Goal: Task Accomplishment & Management: Complete application form

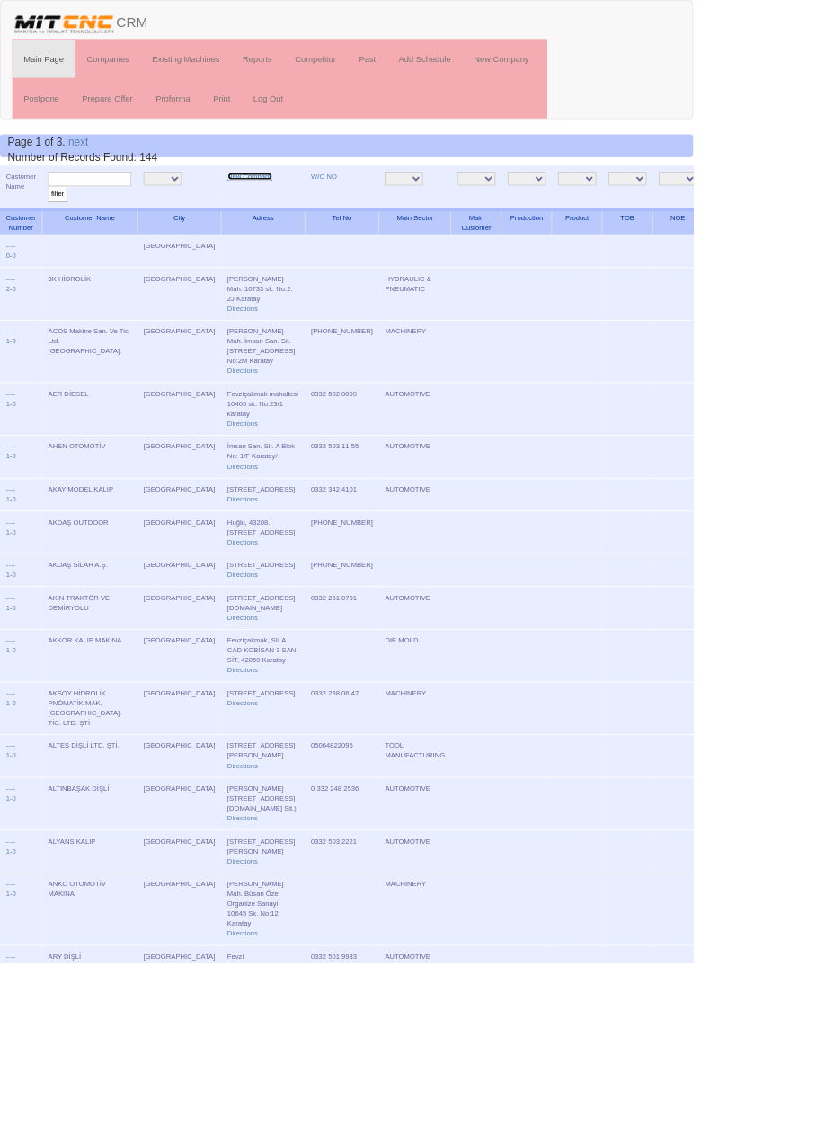
click at [269, 206] on link "New Company" at bounding box center [294, 207] width 53 height 9
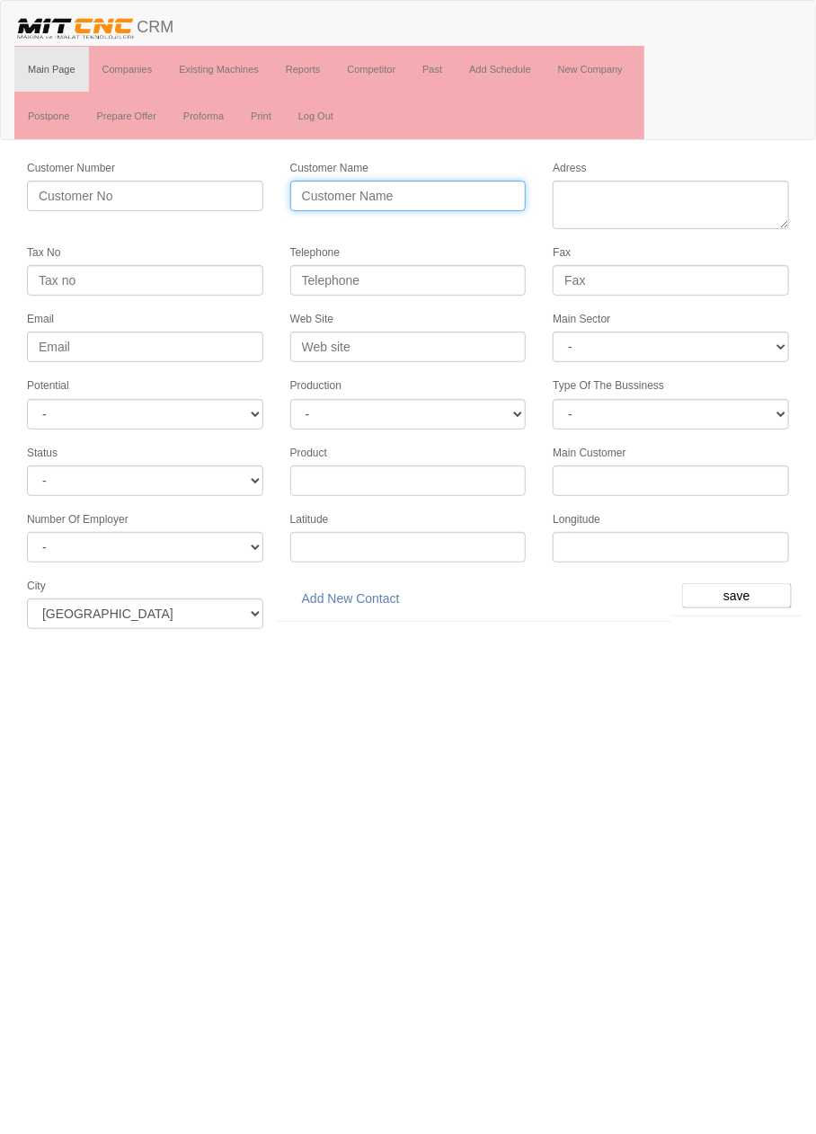
click at [410, 194] on input "Customer Name" at bounding box center [408, 196] width 236 height 31
type input "FERA OTOMOTİV"
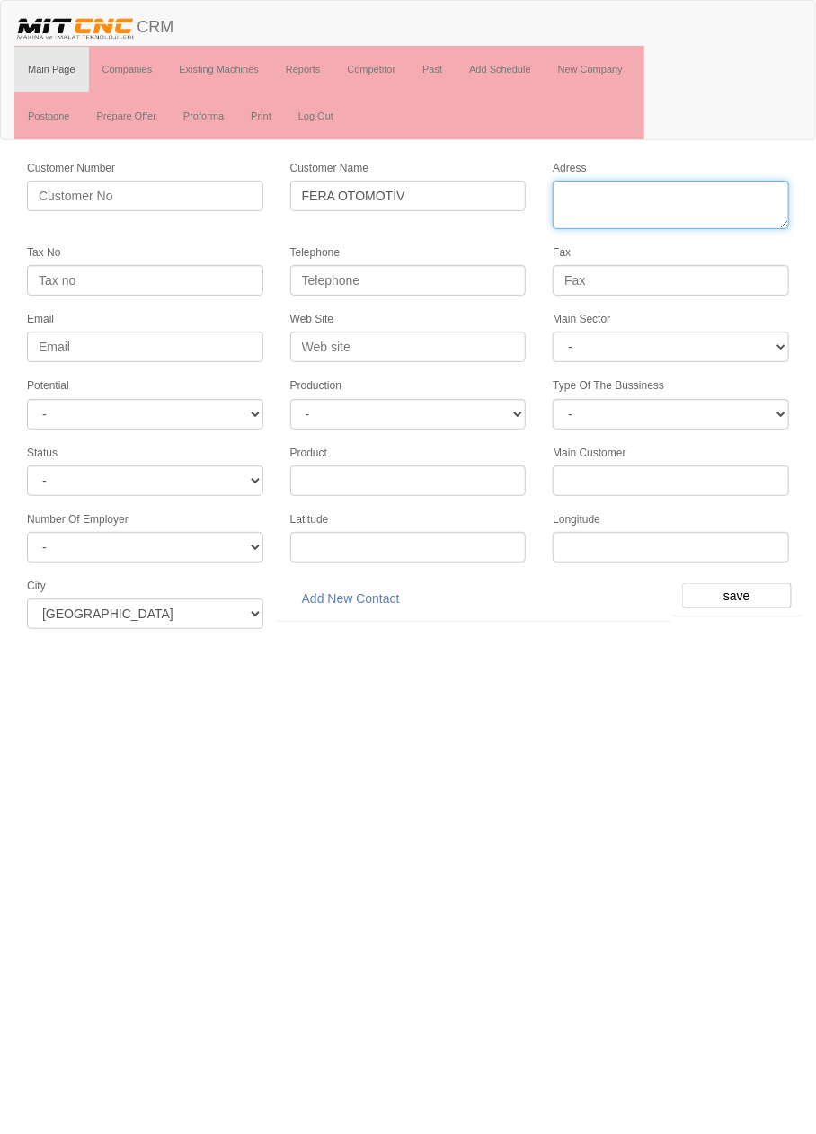
click at [699, 199] on textarea "Adress" at bounding box center [671, 205] width 236 height 49
paste textarea "ASPAK 3 SANAYİ SİTESİ FEVZİÇAKMAK MAHALLESİ SILA CADDESİ 10773 SOKAK D BLOK 3-1…"
type textarea "ASPAK 3 SANAYİ SİTESİ FEVZİÇAKMAK MAHALLESİ SILA CADDESİ 10773 SOKAK D BLOK 3-1…"
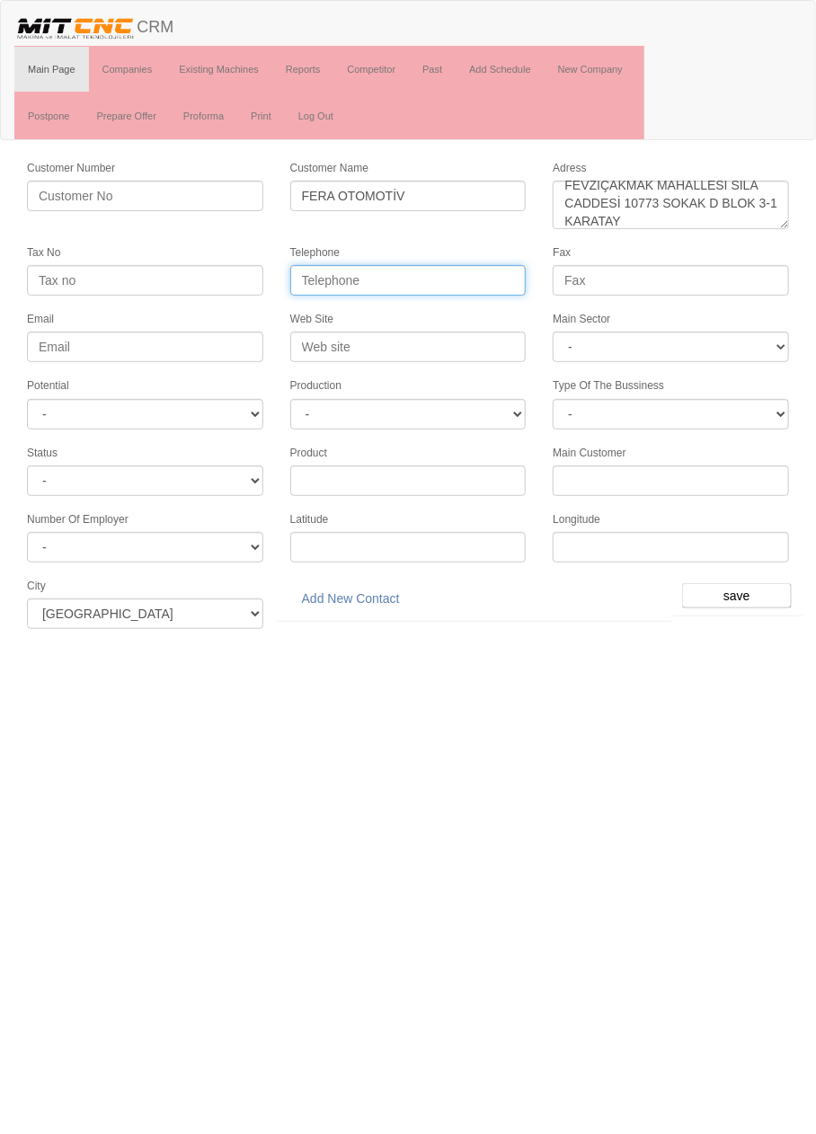
click at [465, 278] on input "Telephone" at bounding box center [408, 280] width 236 height 31
click at [313, 251] on label "Telephone" at bounding box center [314, 252] width 49 height 15
click at [313, 265] on input "Telephone" at bounding box center [408, 280] width 236 height 31
paste input "03322510303"
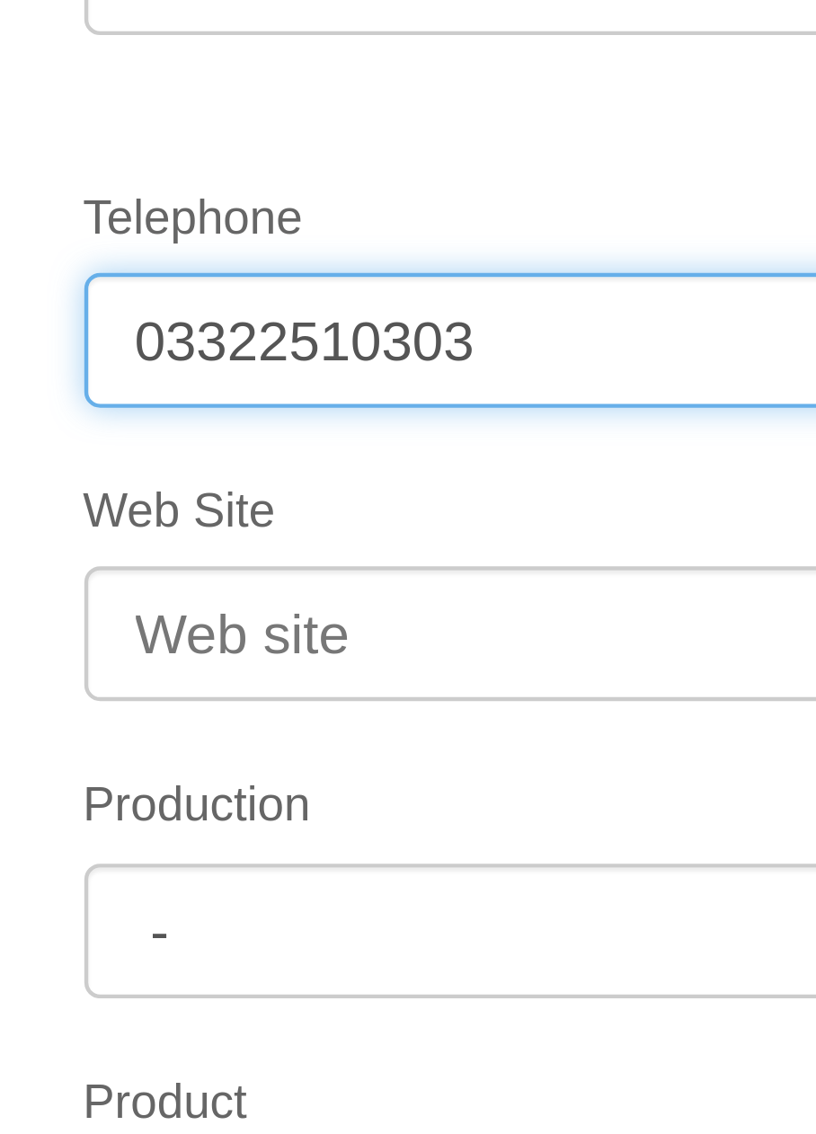
click at [353, 276] on input "03322510303" at bounding box center [408, 280] width 236 height 31
click at [330, 277] on input "0332251 0303" at bounding box center [408, 280] width 236 height 31
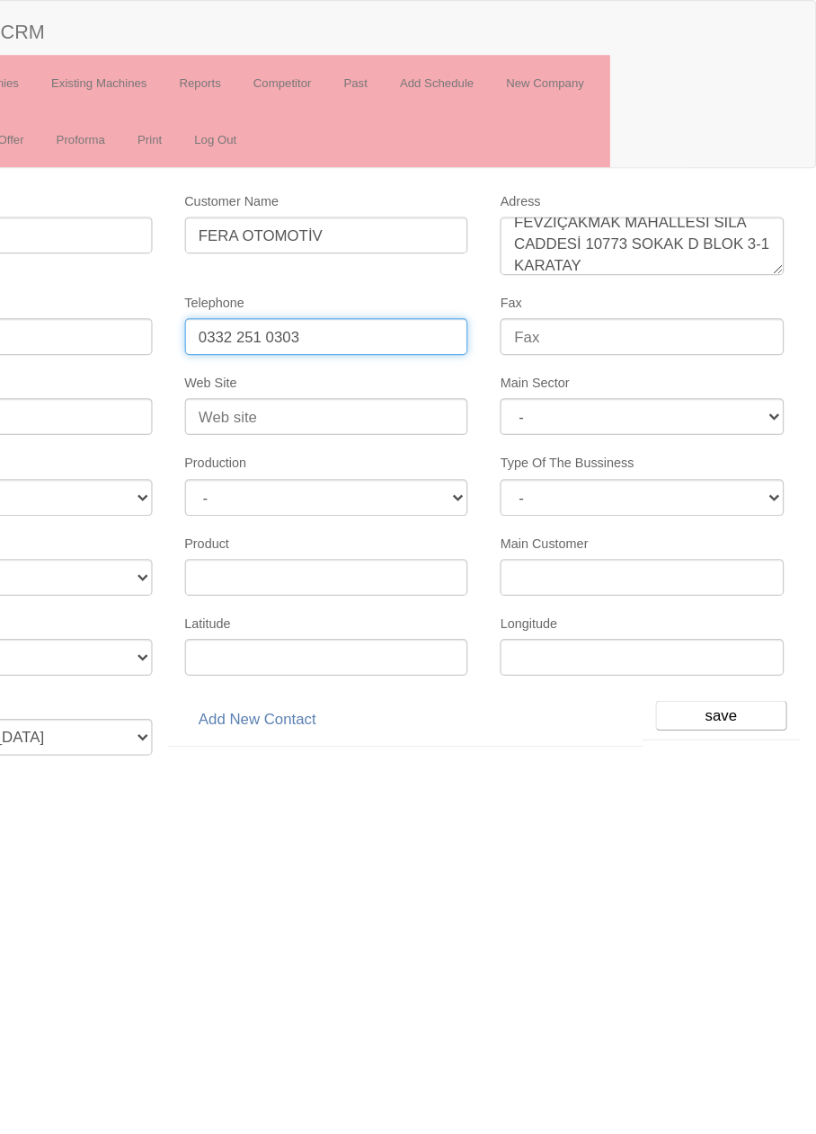
type input "0332 251 0303"
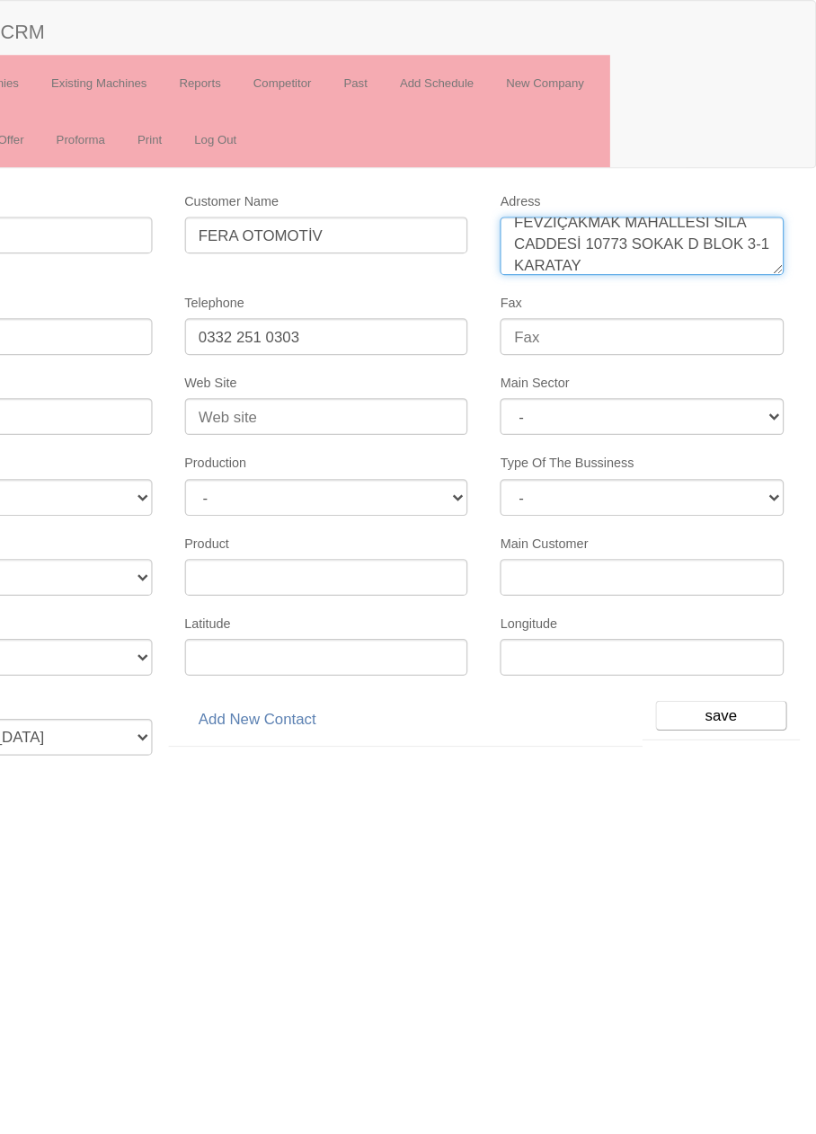
click at [569, 190] on textarea "Adress" at bounding box center [671, 205] width 236 height 49
click at [567, 183] on textarea "Adress" at bounding box center [671, 205] width 236 height 49
click at [662, 218] on textarea "Adress" at bounding box center [671, 205] width 236 height 49
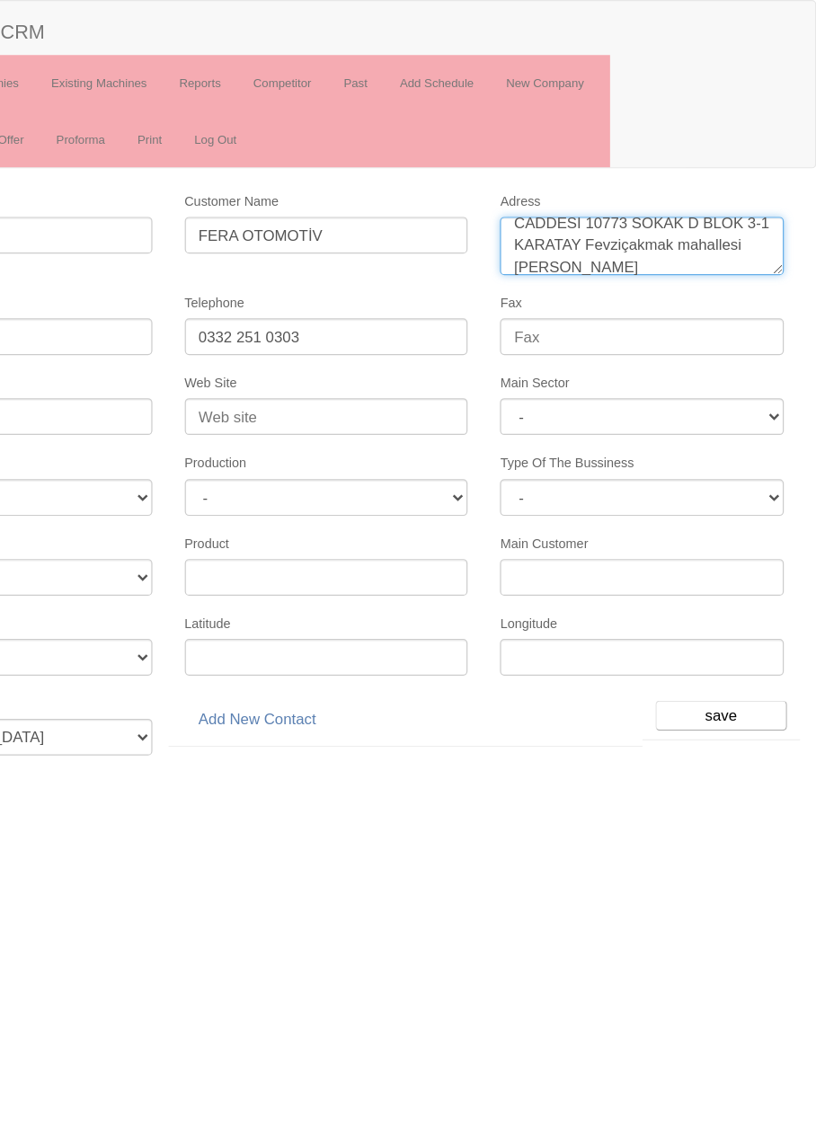
type textarea "ASPAK 3 SANAYİ SİTESİ FEVZİÇAKMAK MAHALLESİ SILA CADDESİ 10773 SOKAK D BLOK 3-1…"
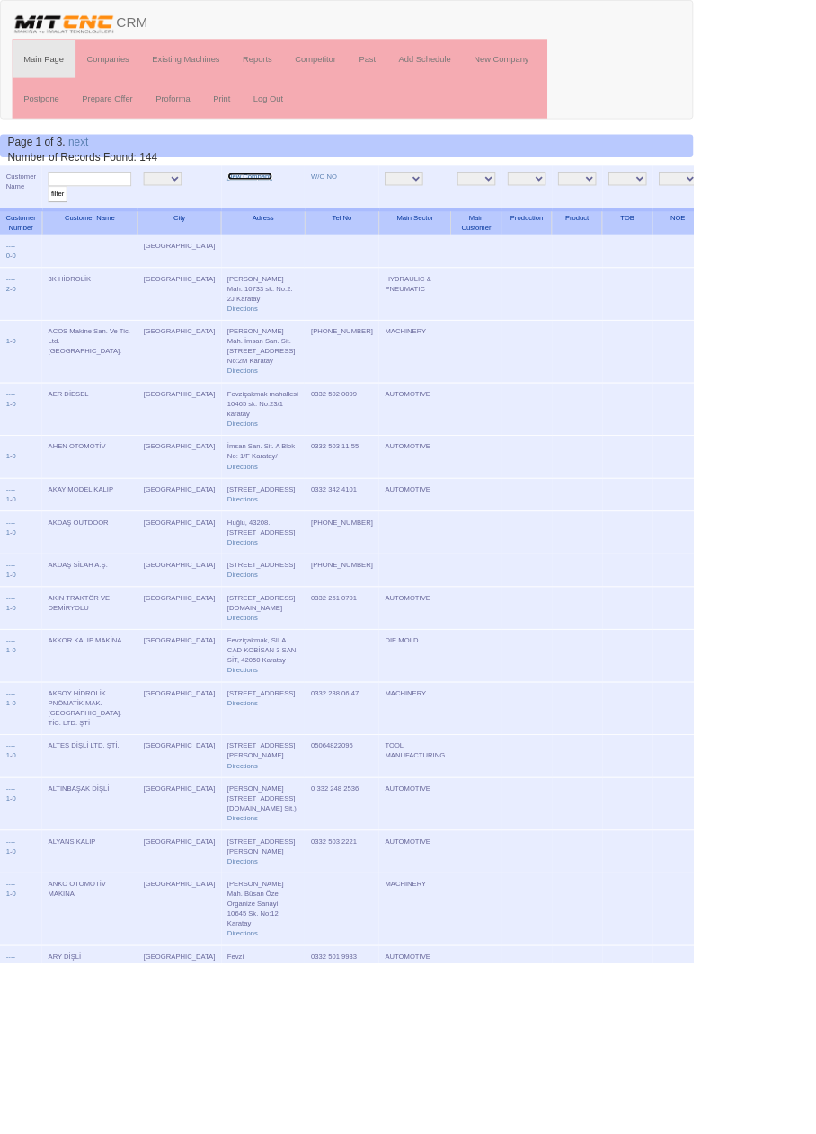
click at [268, 203] on link "New Company" at bounding box center [294, 207] width 53 height 9
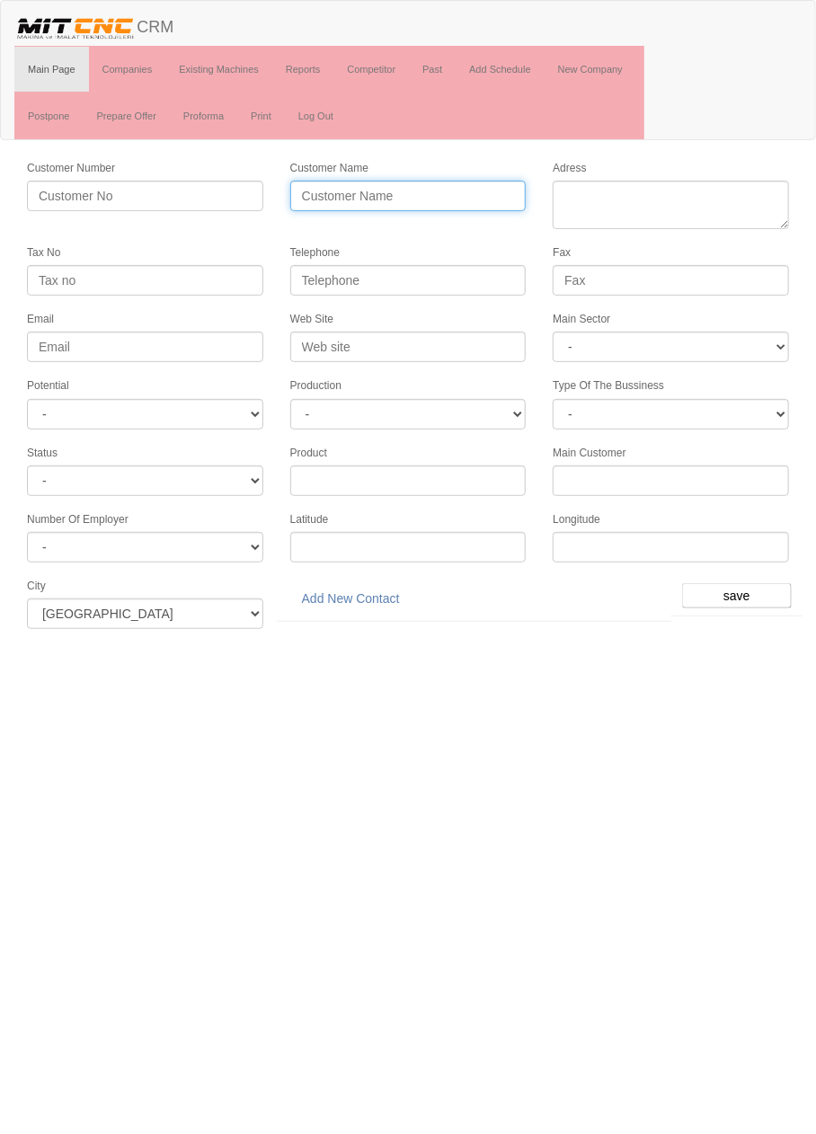
click at [454, 200] on input "Customer Name" at bounding box center [408, 196] width 236 height 31
type input "FERA OTOMOTİV"
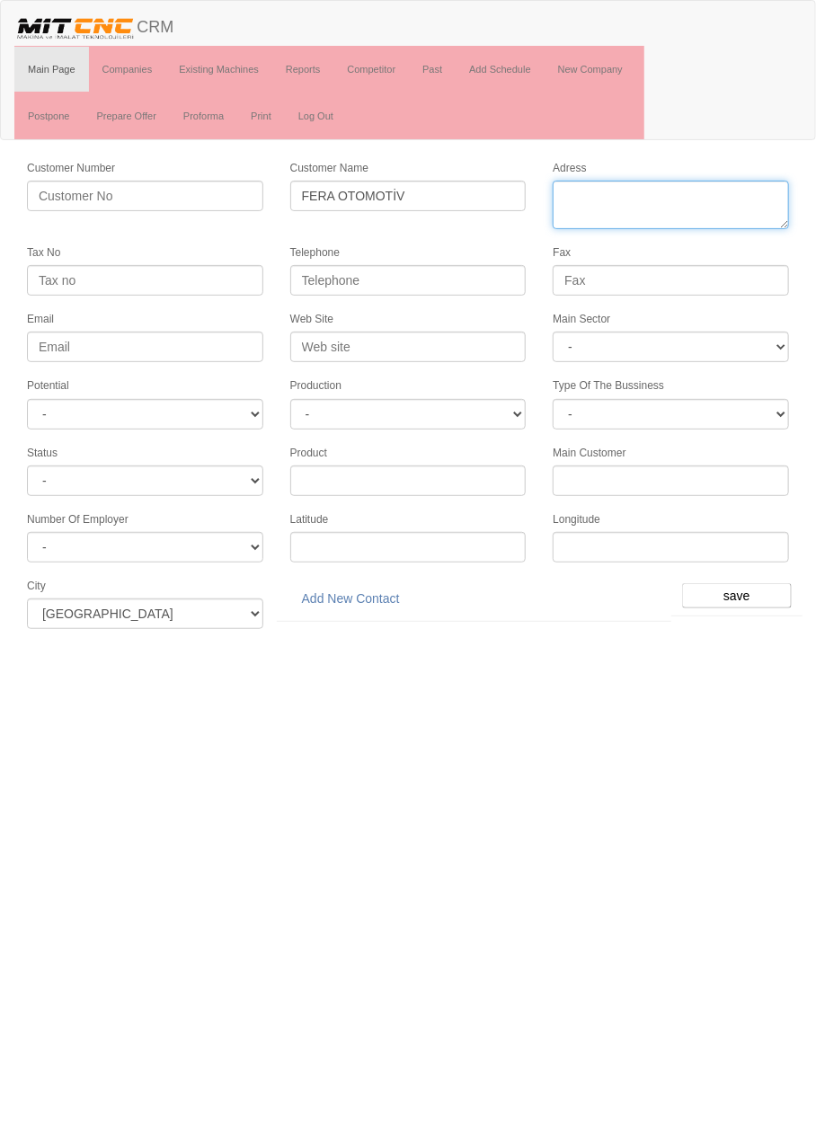
click at [713, 221] on textarea "Adress" at bounding box center [671, 205] width 236 height 49
paste textarea "[GEOGRAPHIC_DATA], Karatay, [PERSON_NAME], 10773. Sok., 3/1"
click at [574, 197] on textarea "Adress" at bounding box center [671, 205] width 236 height 49
type textarea "Konya, Karatay, Fevziçakmak Mah., 10773. Sok., 3/1"
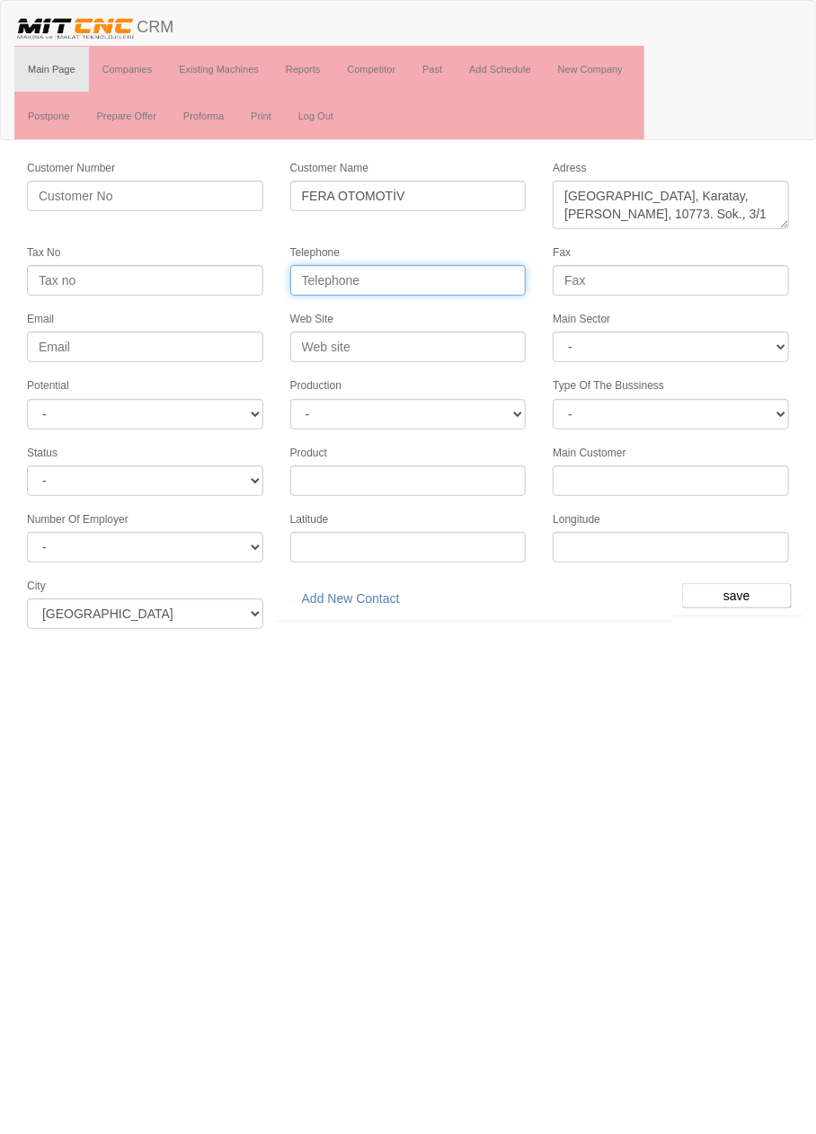
click at [478, 281] on input "Telephone" at bounding box center [408, 280] width 236 height 31
paste input "Konya, Karatay, Fevziçakmak Mah., 10773. Sok., 3/1"
click at [514, 282] on input "Konya, Karatay, Fevziçakmak Mah., 10773. Sok., 3/1" at bounding box center [408, 280] width 236 height 31
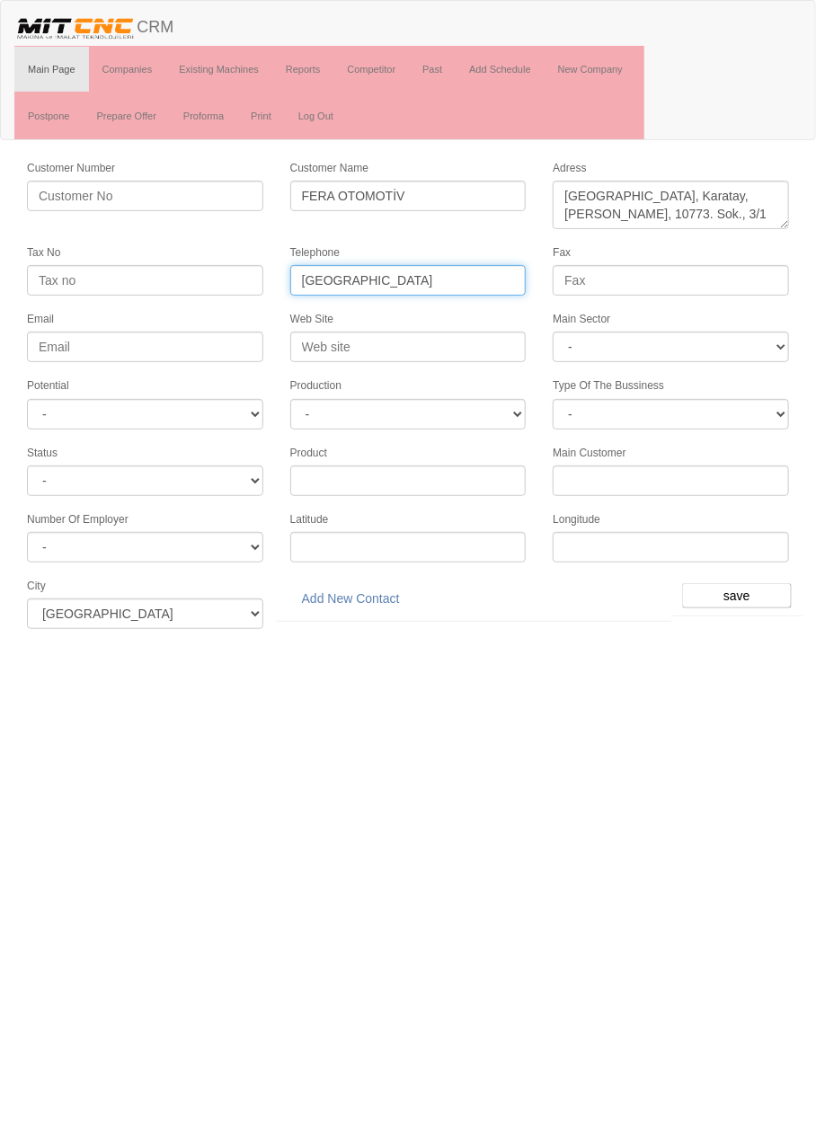
type input "Kony"
paste input "03322510303"
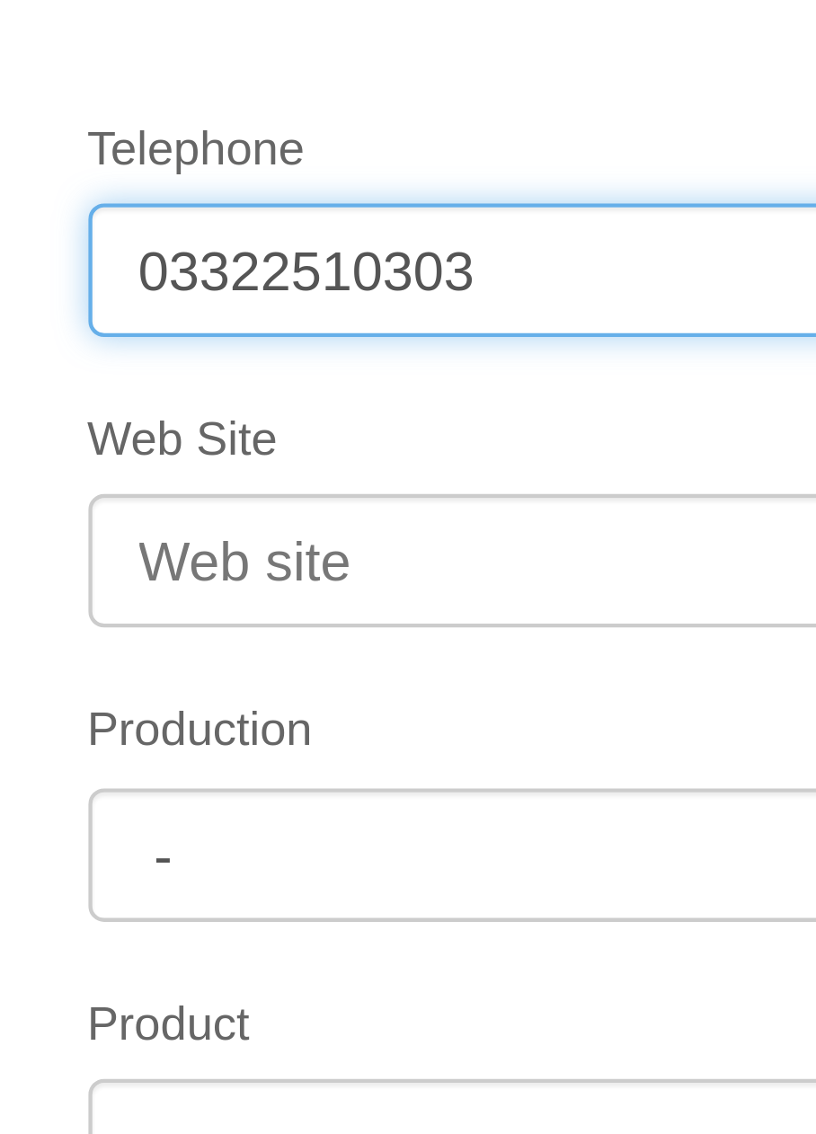
click at [352, 278] on input "03322510303" at bounding box center [408, 280] width 236 height 31
click at [331, 278] on input "0332251 0303" at bounding box center [408, 280] width 236 height 31
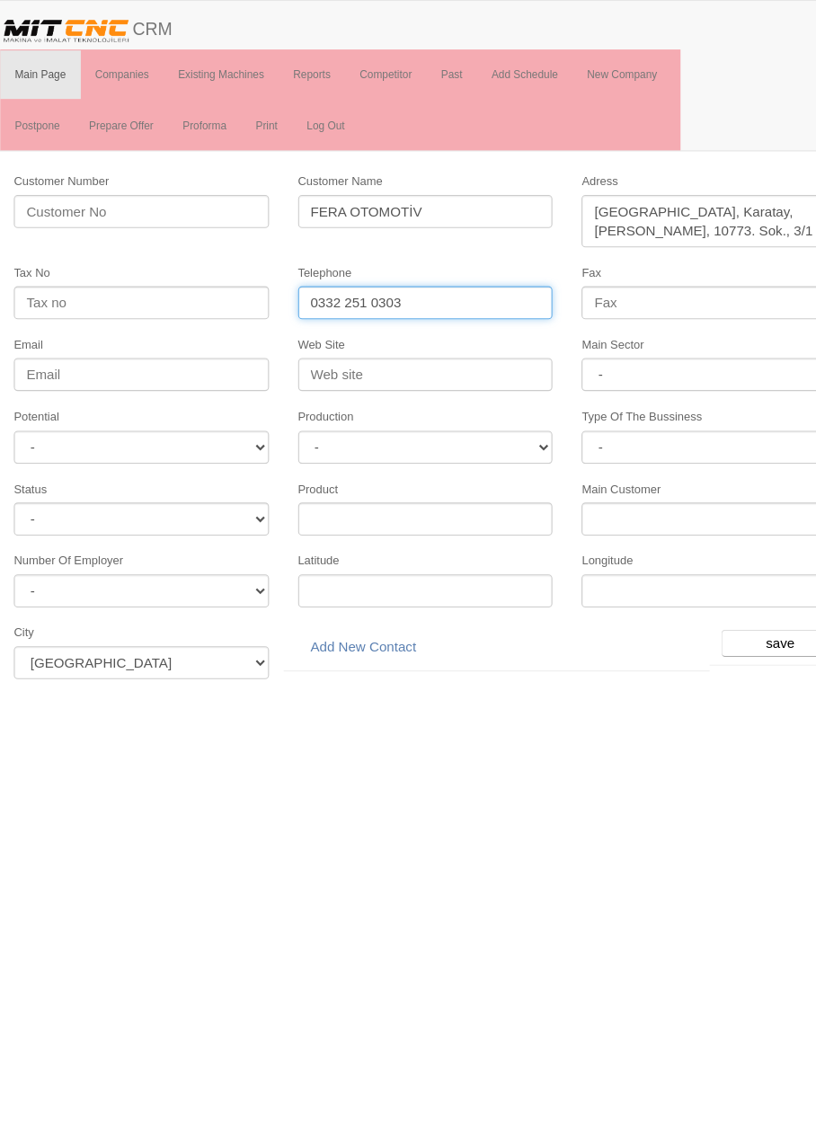
type input "0332 251 0303"
click at [391, 345] on input "Web Site" at bounding box center [408, 347] width 236 height 31
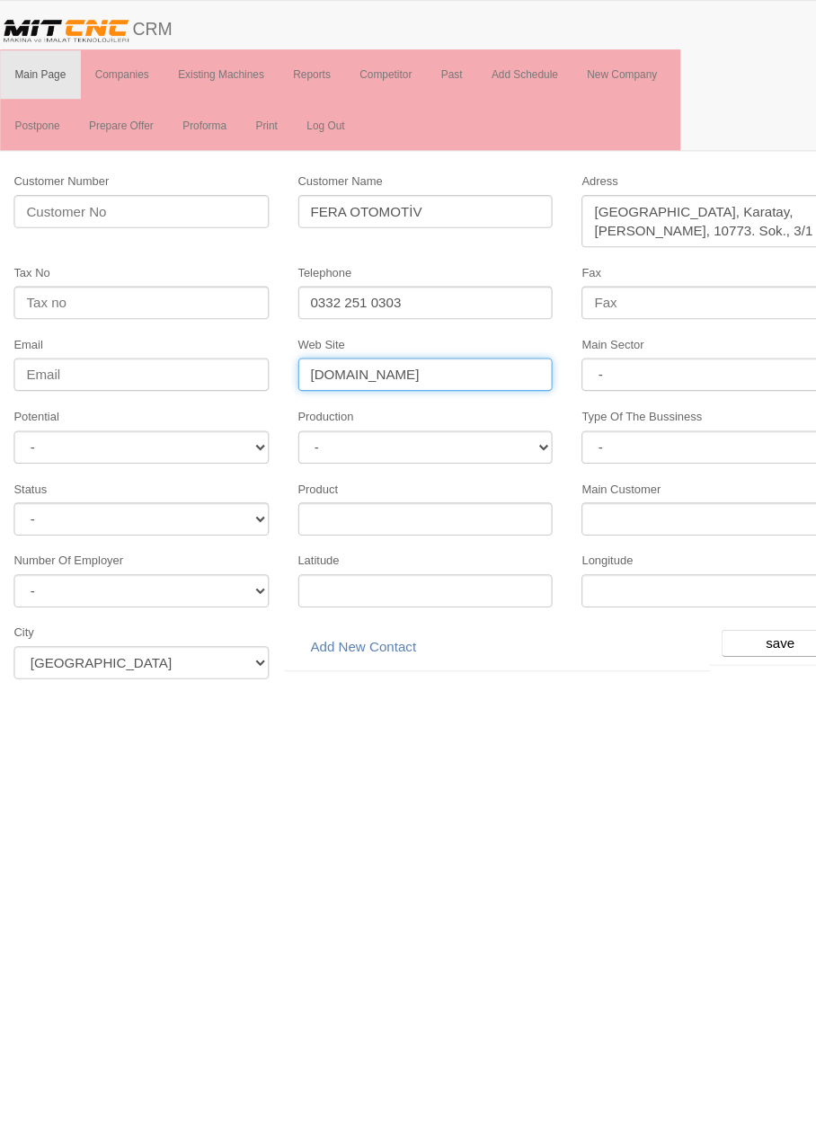
type input "[DOMAIN_NAME]"
click at [684, 342] on select "- DIE MOLD MACHINERY DEFENCE ELECTRICAL COMPONENTS MEDICAL TOOL MANUFACTURING J…" at bounding box center [671, 347] width 236 height 31
select select "370"
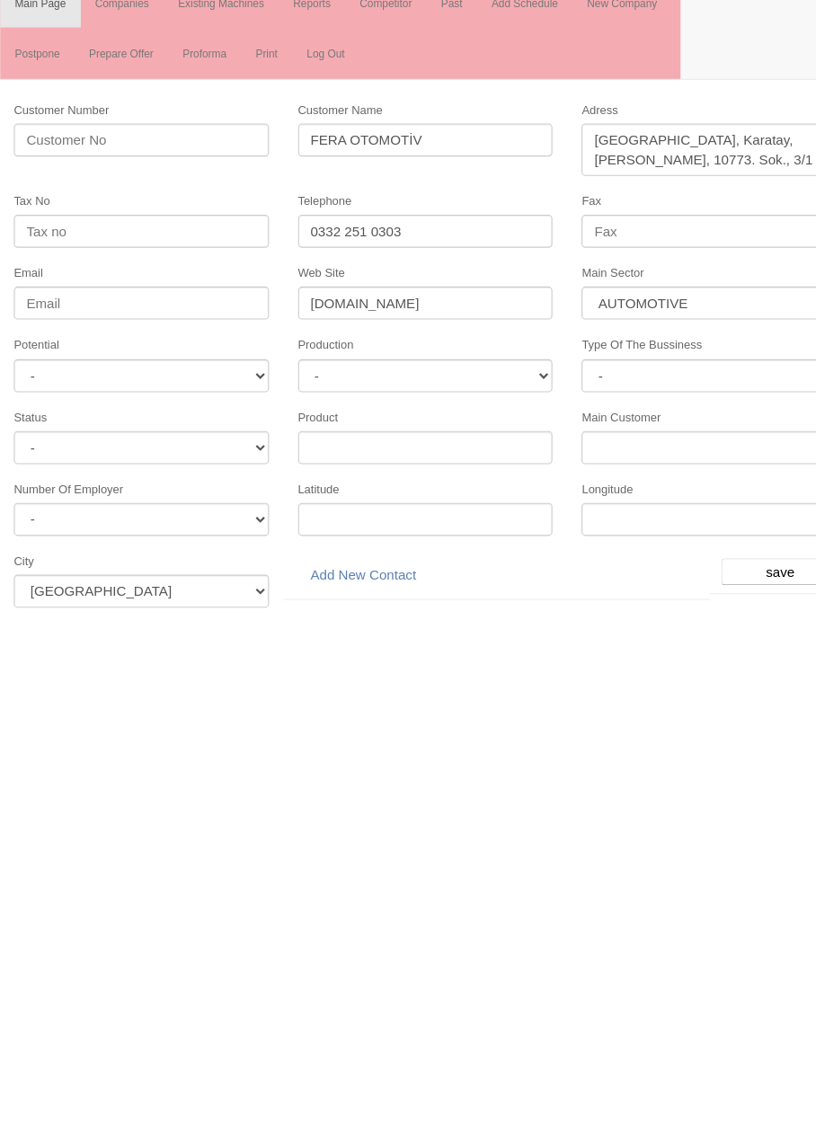
click at [472, 643] on html "Toggle navigation CRM Main Page Companies Existing Machines Reports Competitor …" at bounding box center [408, 321] width 816 height 643
click at [236, 410] on select "- A1 A2 A3 B1 B2 B3 C1 C2 C3" at bounding box center [145, 414] width 236 height 31
select select "5"
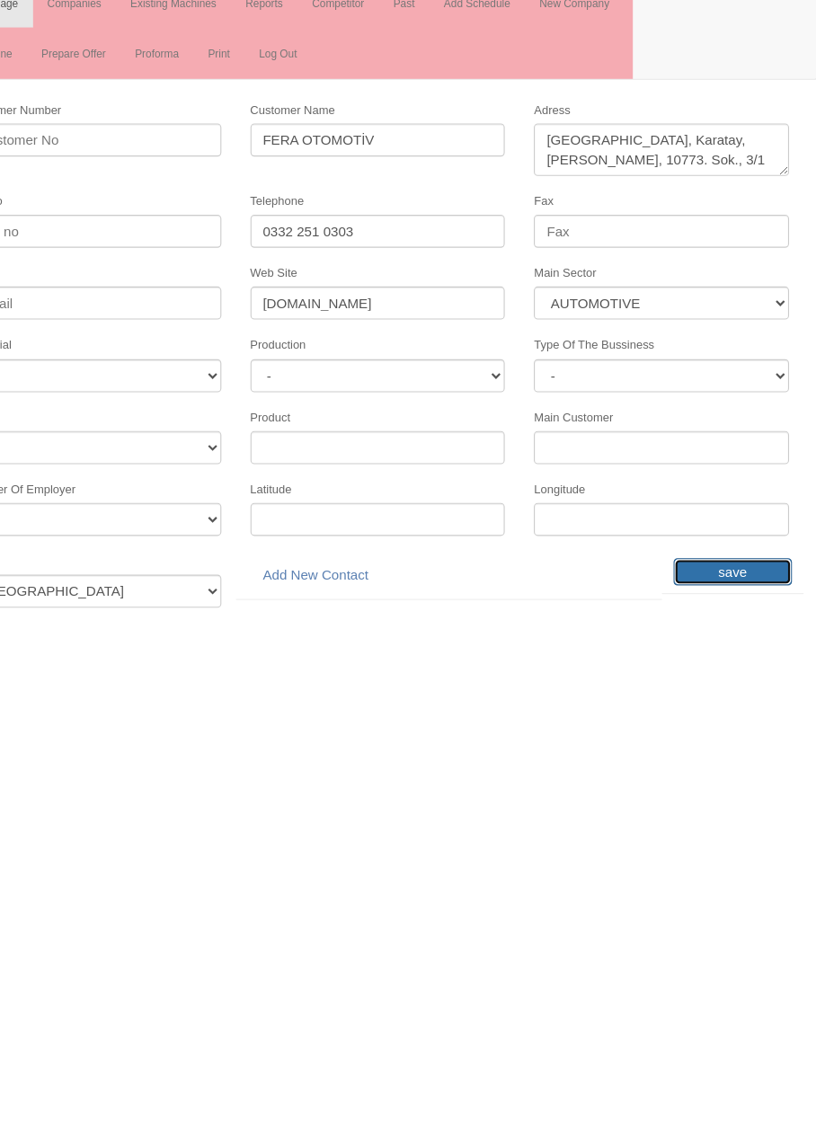
click at [744, 584] on input "save" at bounding box center [737, 595] width 110 height 25
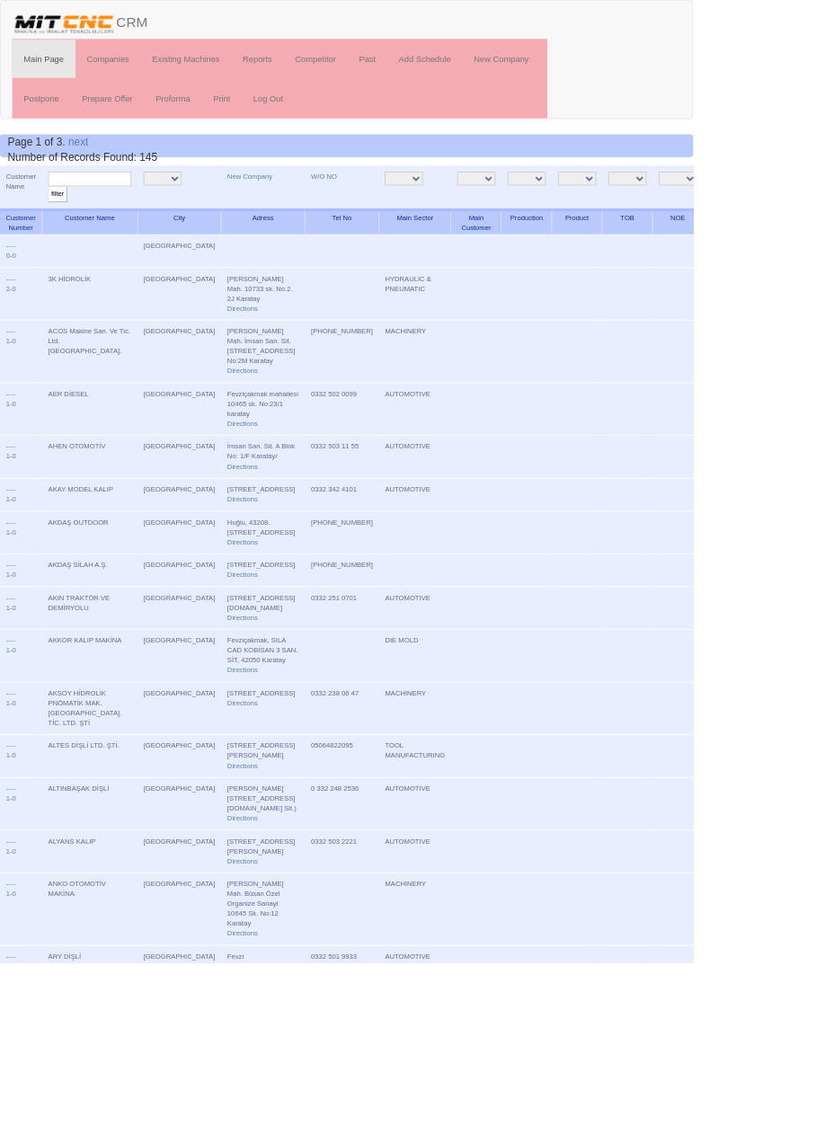
click at [147, 209] on input "text" at bounding box center [106, 210] width 98 height 17
type input "fera"
click at [57, 219] on input "filter" at bounding box center [68, 228] width 22 height 19
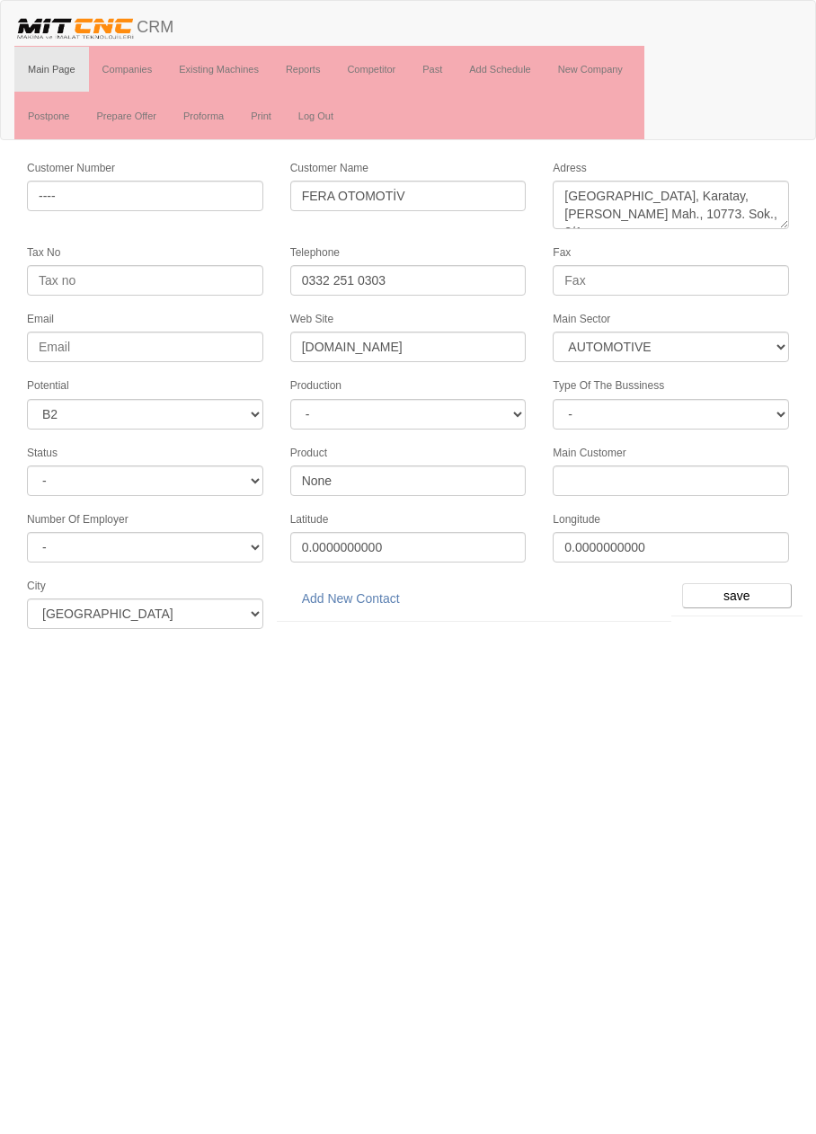
select select "370"
select select "5"
click at [369, 589] on link "Add New Contact" at bounding box center [350, 598] width 121 height 31
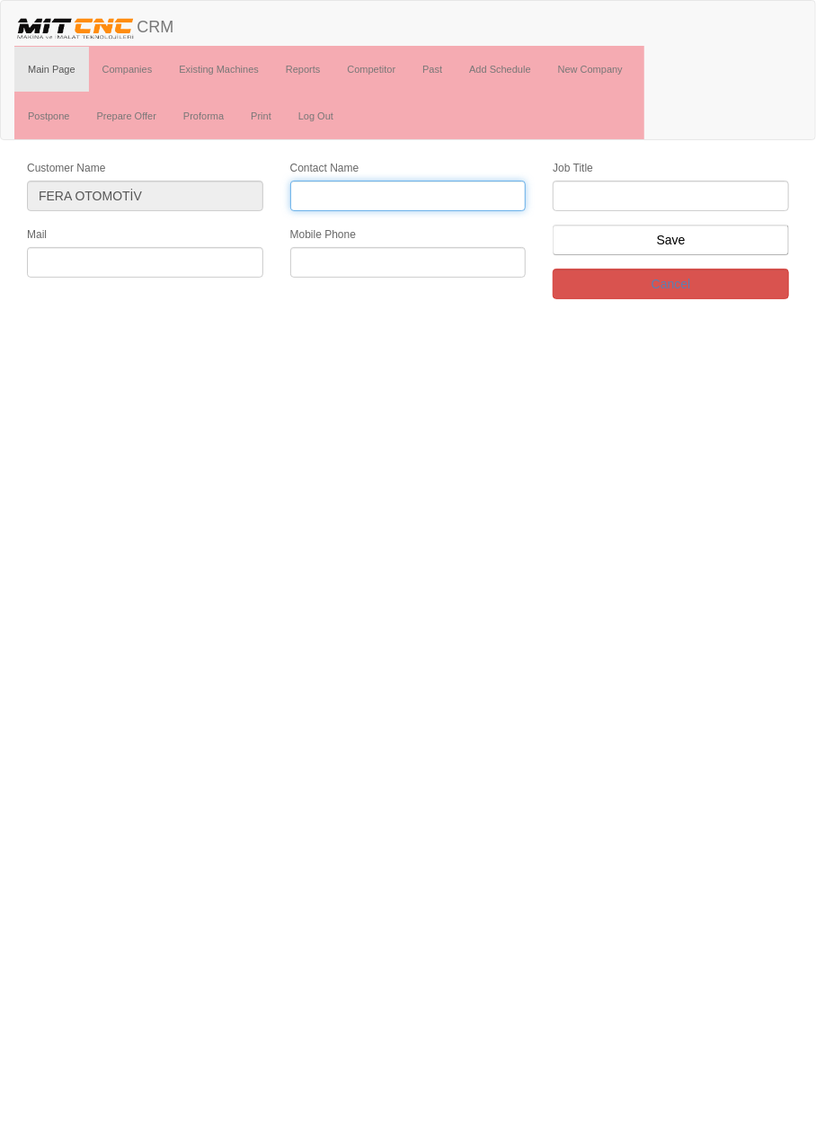
click at [426, 198] on input "Contact Name" at bounding box center [408, 196] width 236 height 31
type input "[PERSON_NAME]"
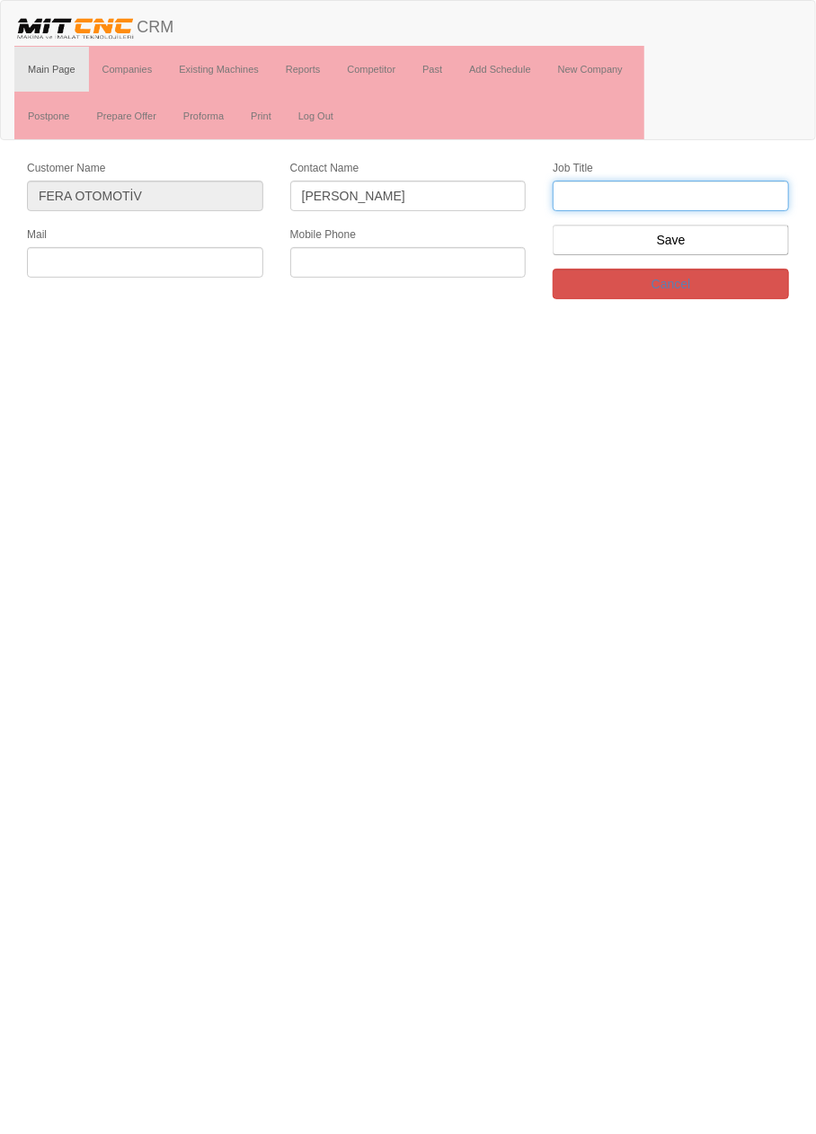
click at [727, 197] on input "text" at bounding box center [671, 196] width 236 height 31
type input "Firma Sahibi"
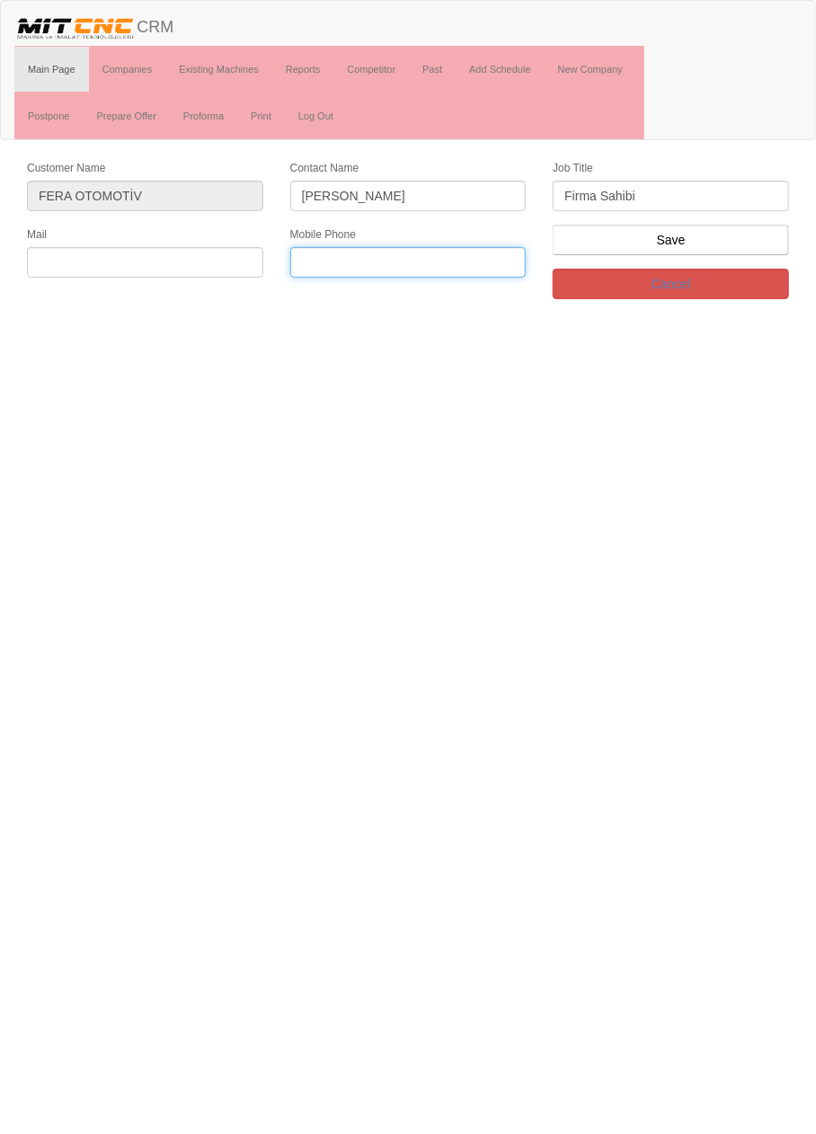
click at [455, 260] on input "text" at bounding box center [408, 262] width 236 height 31
paste input "0 543 352 0828"
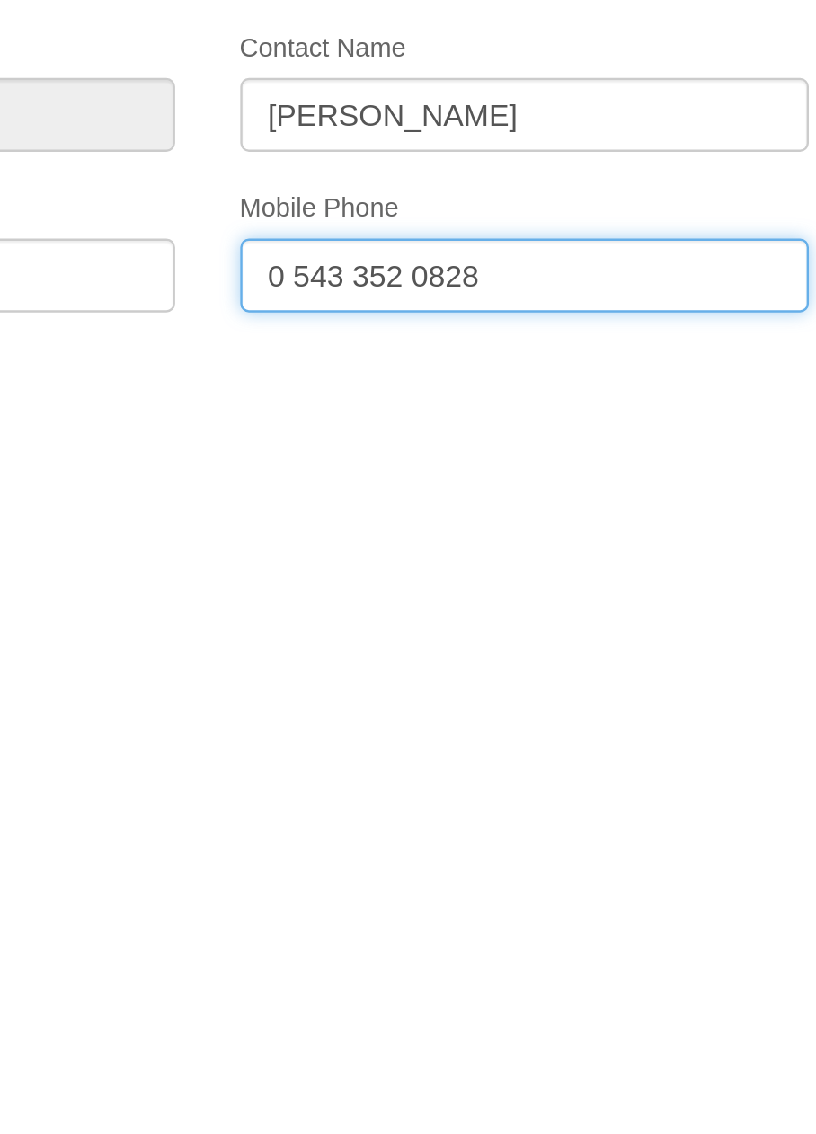
click at [313, 266] on input "0 543 352 0828" at bounding box center [408, 262] width 236 height 31
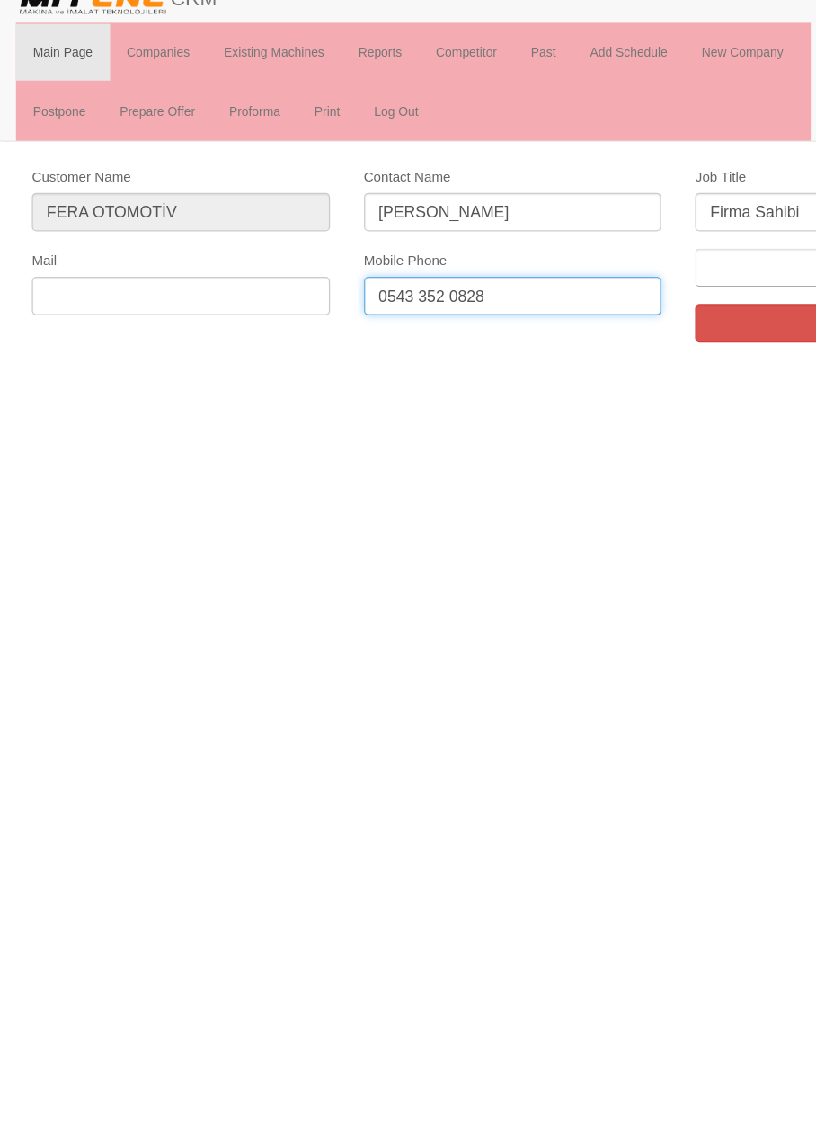
type input "0543 352 0828"
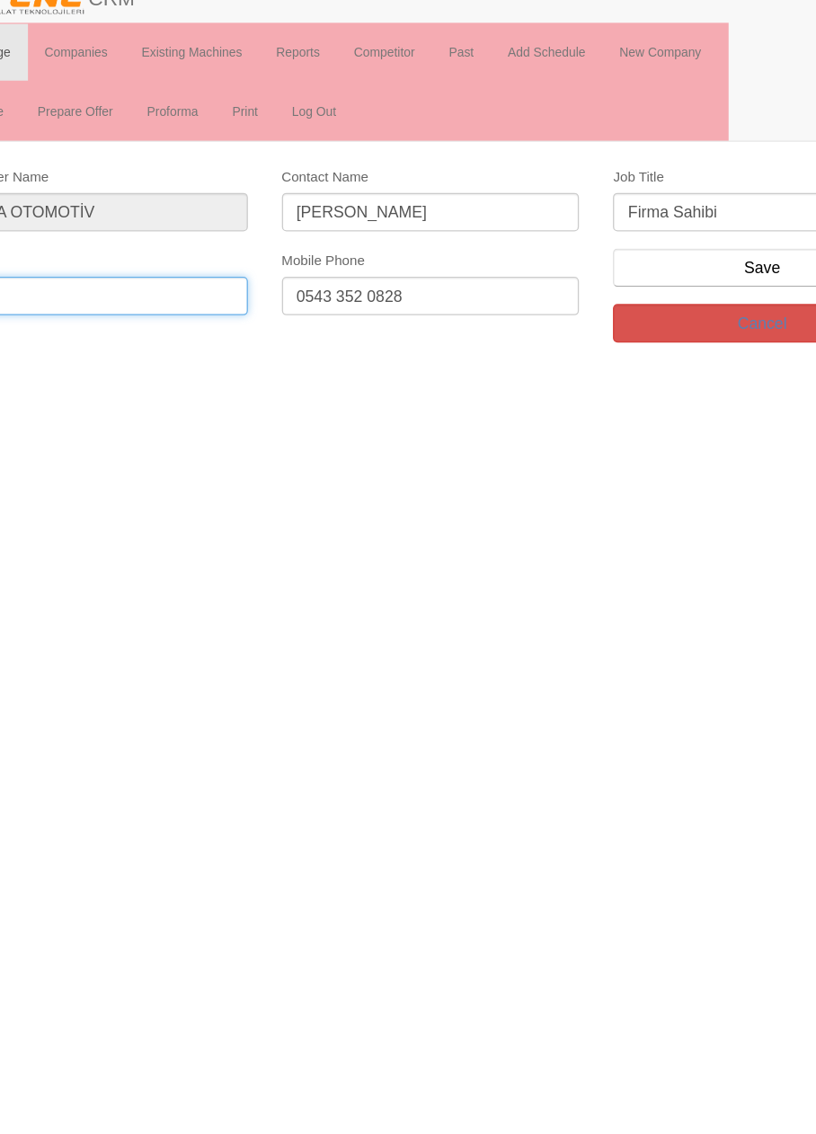
click at [93, 255] on input "text" at bounding box center [145, 262] width 236 height 31
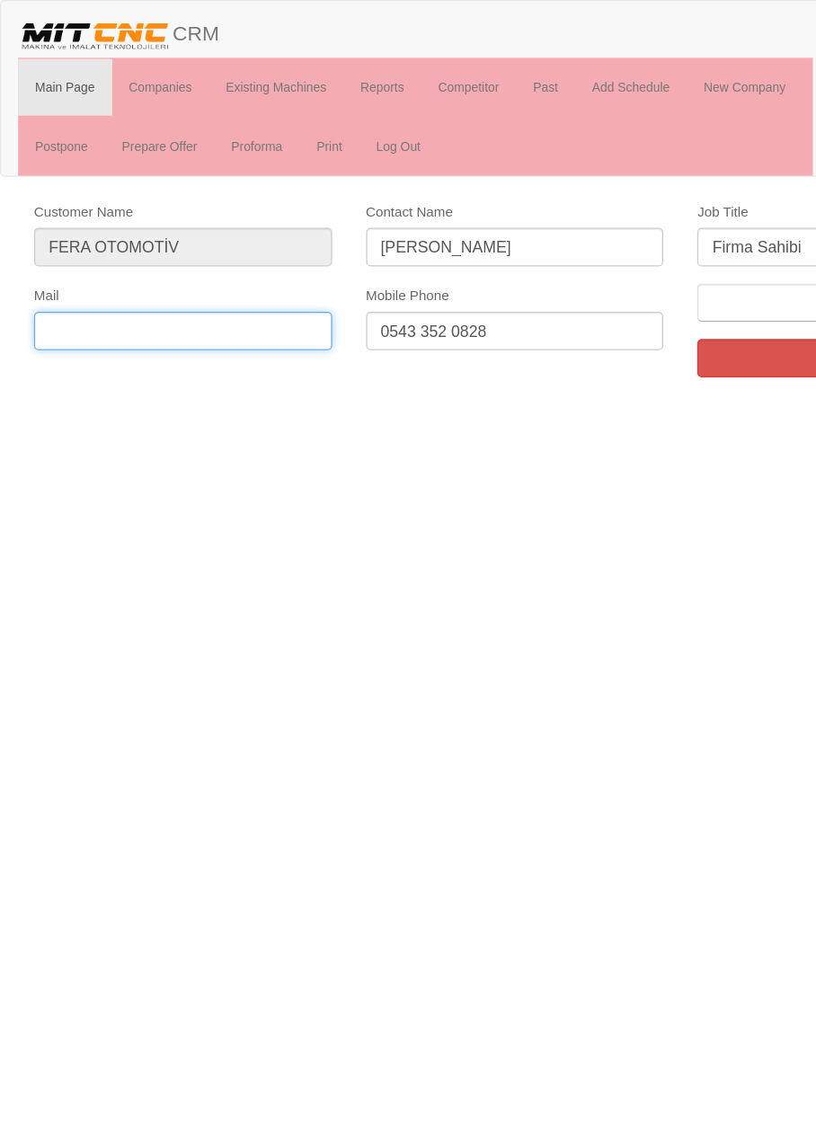
click at [153, 262] on input "text" at bounding box center [145, 262] width 236 height 31
paste input "info@feraotomotiv.com"
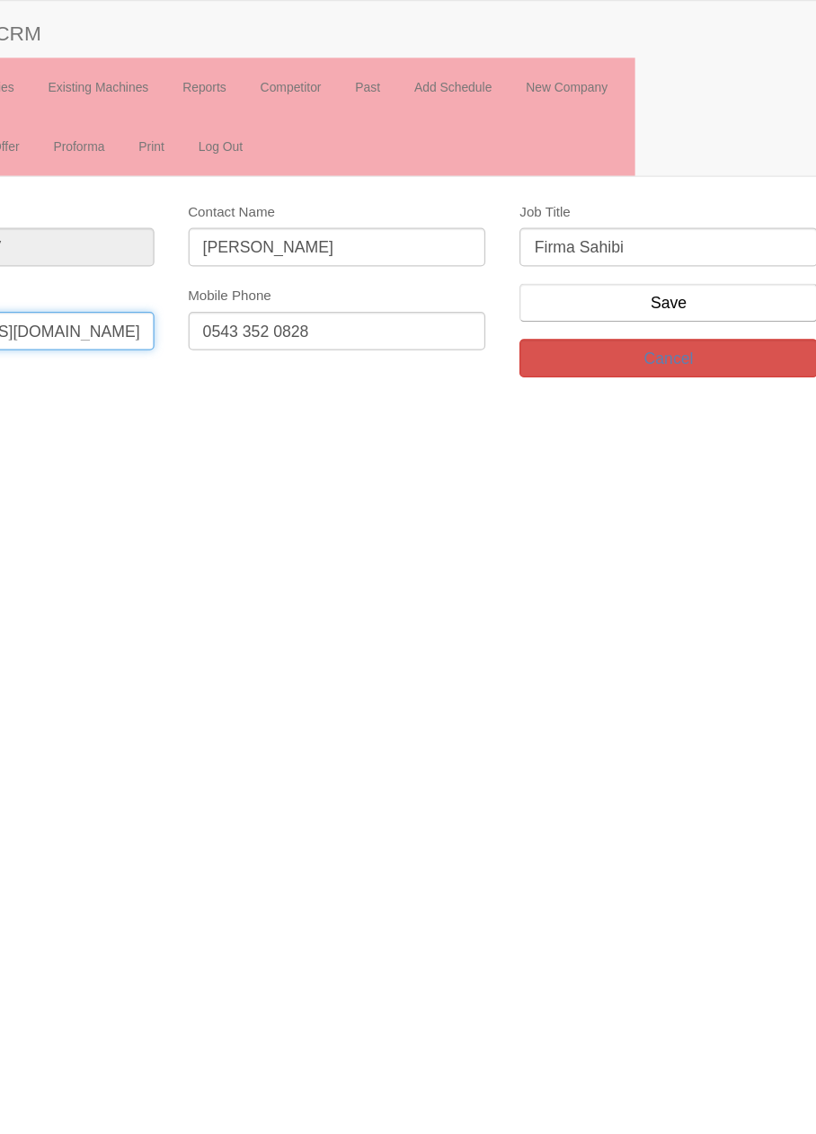
type input "info@feraotomotiv.com"
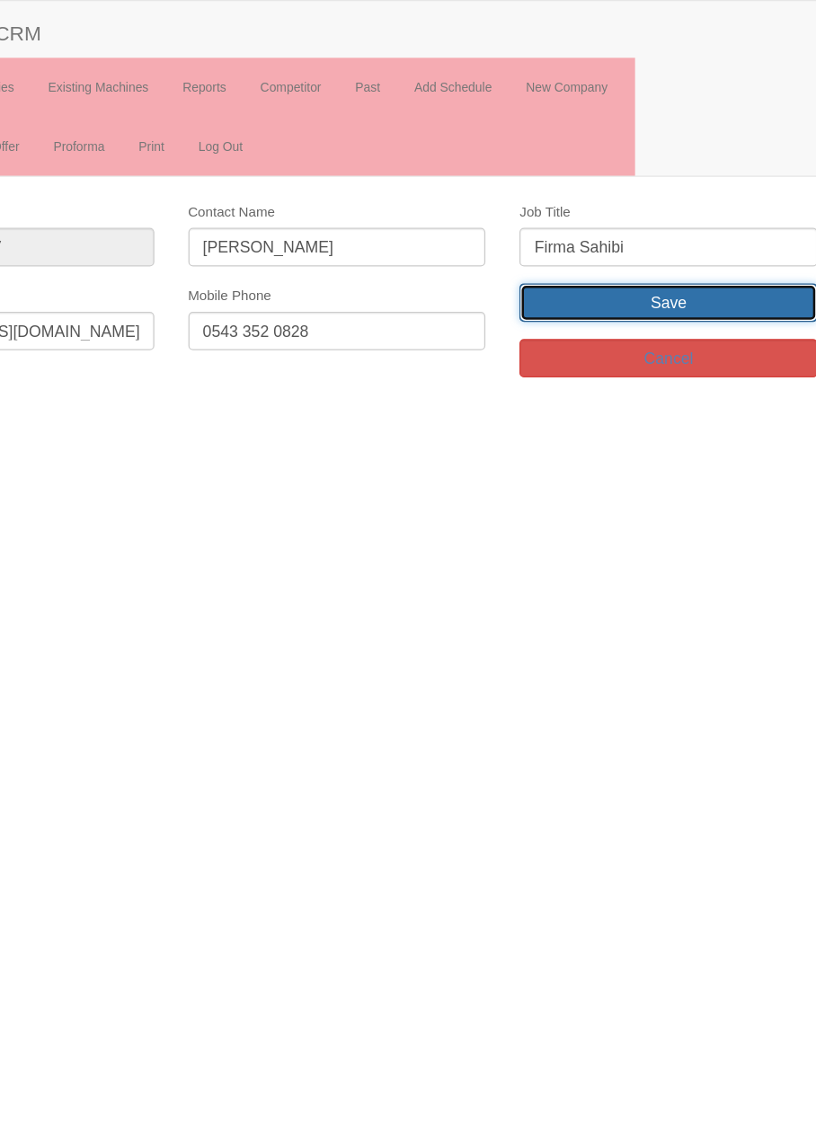
click at [743, 238] on input "Save" at bounding box center [671, 240] width 236 height 31
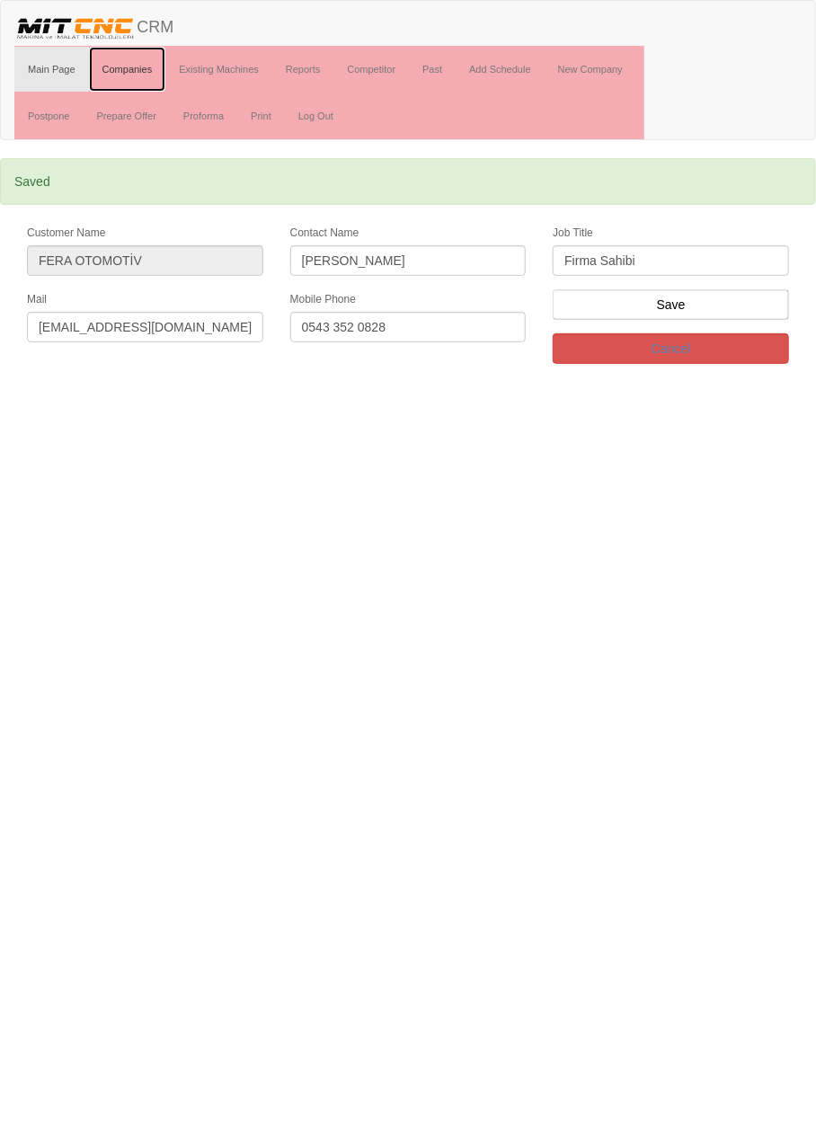
click at [116, 67] on link "Companies" at bounding box center [127, 69] width 77 height 45
click at [123, 67] on link "Companies" at bounding box center [127, 69] width 77 height 45
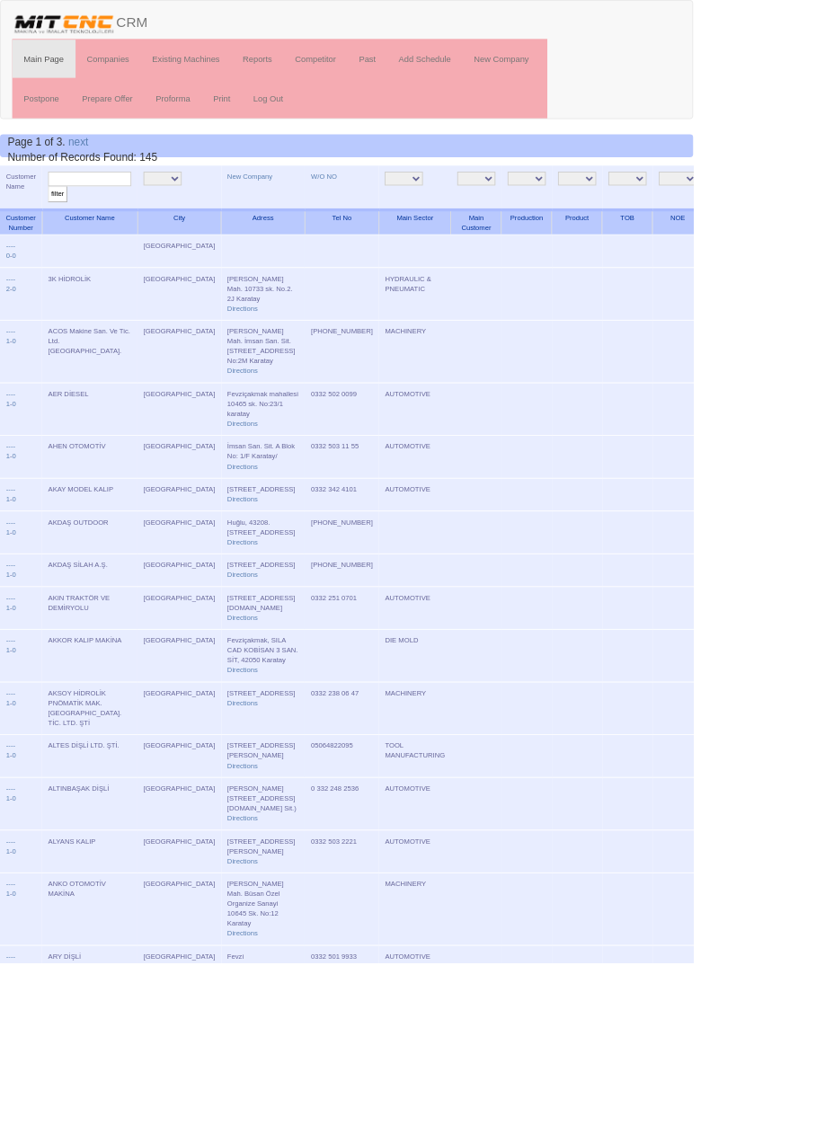
click at [111, 215] on input "text" at bounding box center [106, 210] width 98 height 17
type input "Yankı"
click at [57, 219] on input "filter" at bounding box center [68, 228] width 22 height 19
